Goal: Information Seeking & Learning: Learn about a topic

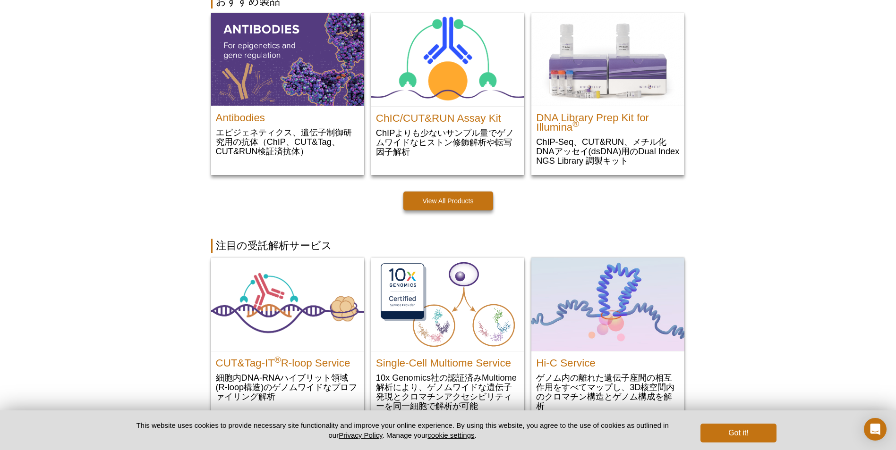
scroll to position [175, 0]
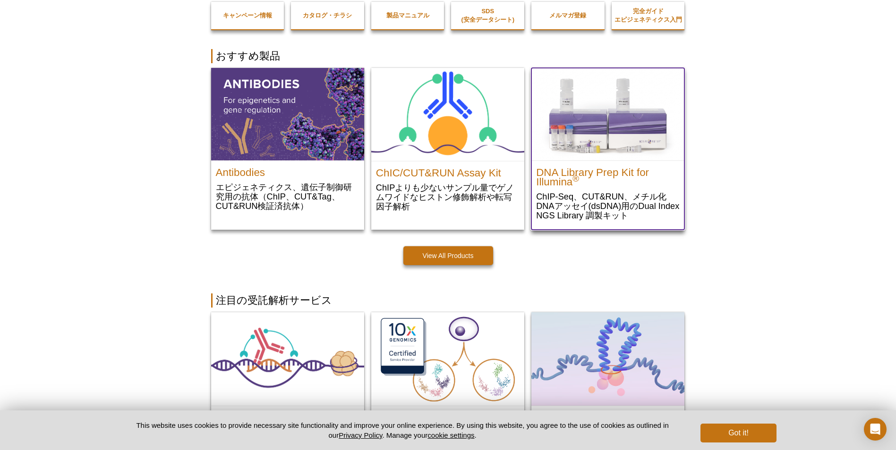
click at [583, 198] on p "ChIP-Seq、CUT&RUN、メチル化DNAアッセイ(dsDNA)用のDual Index NGS Library 調製キット" at bounding box center [608, 206] width 144 height 29
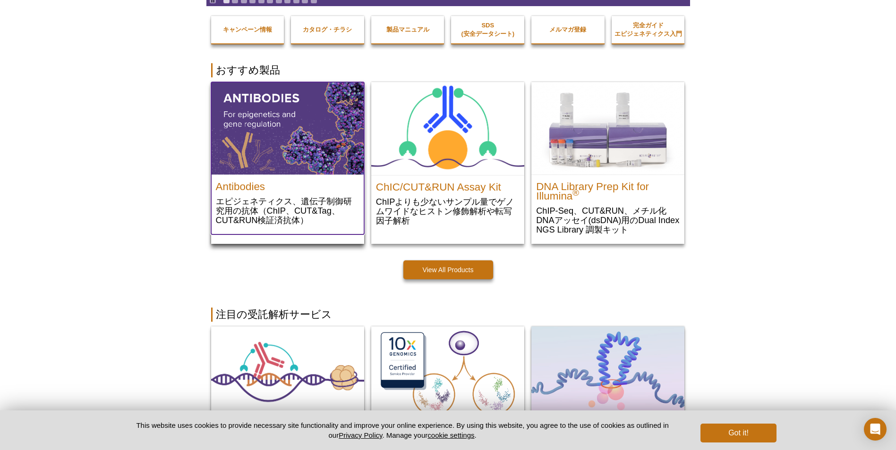
click at [260, 207] on p "エピジェネティクス、遺伝子制御研究用の抗体（ChIP、CUT&Tag、CUT&RUN検証済抗体）" at bounding box center [288, 210] width 144 height 29
